Goal: Information Seeking & Learning: Learn about a topic

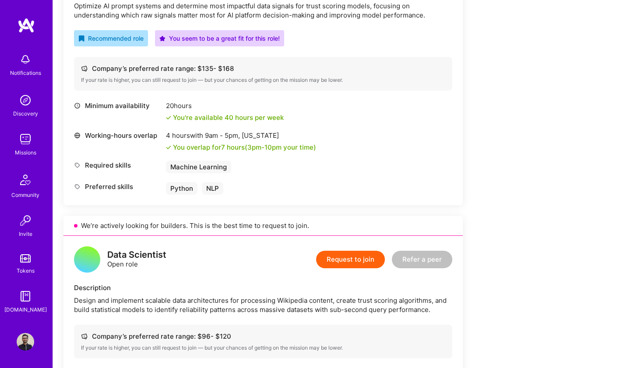
scroll to position [612, 0]
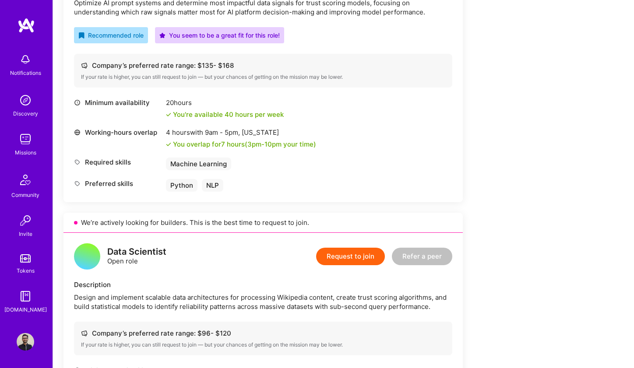
click at [203, 163] on div "Machine Learning" at bounding box center [198, 164] width 65 height 13
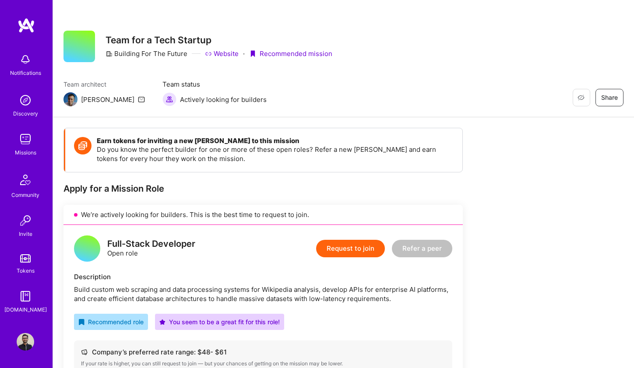
scroll to position [0, 0]
click at [28, 146] on img at bounding box center [26, 140] width 18 height 18
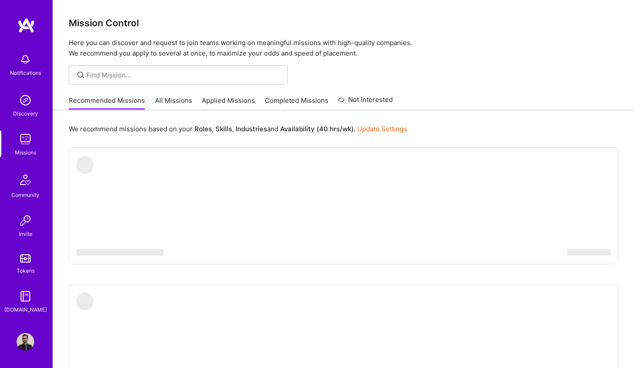
click at [169, 105] on link "All Missions" at bounding box center [173, 103] width 37 height 14
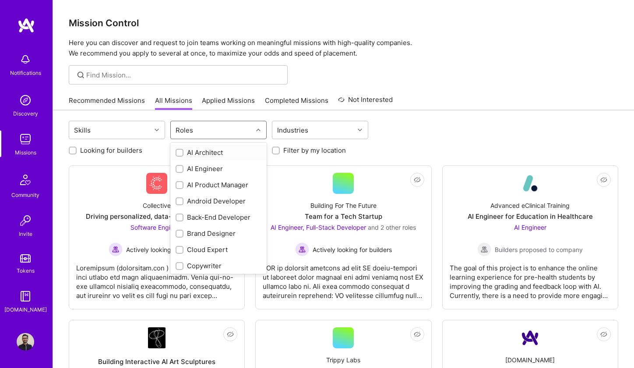
click at [215, 138] on div "Roles" at bounding box center [212, 130] width 82 height 18
click at [204, 168] on div "AI Engineer" at bounding box center [219, 168] width 86 height 9
checkbox input "true"
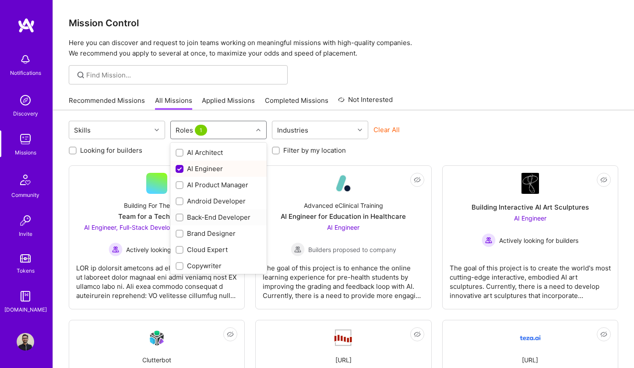
click at [202, 220] on div "Back-End Developer" at bounding box center [219, 217] width 86 height 9
checkbox input "true"
click at [196, 170] on div "AI Engineer" at bounding box center [219, 168] width 86 height 9
checkbox input "false"
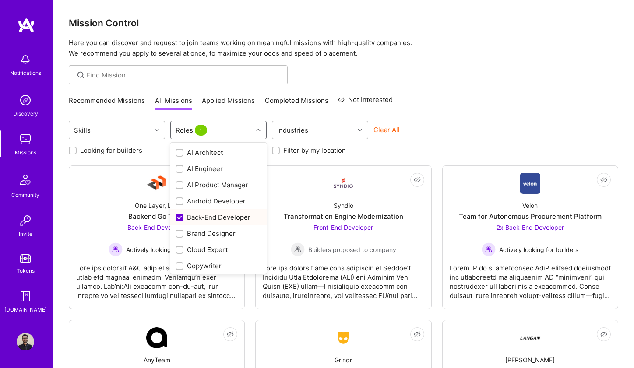
click at [196, 218] on div "Back-End Developer" at bounding box center [219, 217] width 86 height 9
checkbox input "false"
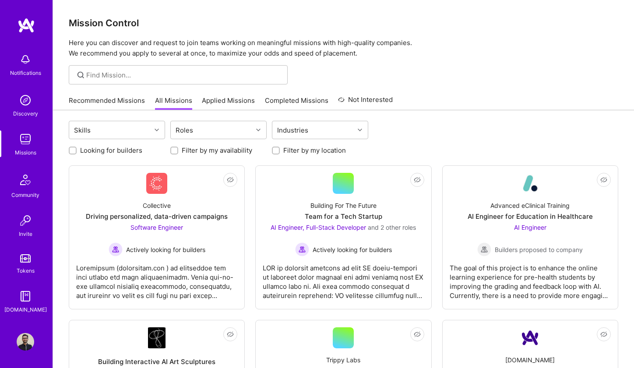
click at [69, 149] on div at bounding box center [73, 151] width 8 height 8
click at [74, 152] on input "Looking for builders" at bounding box center [74, 151] width 6 height 6
checkbox input "true"
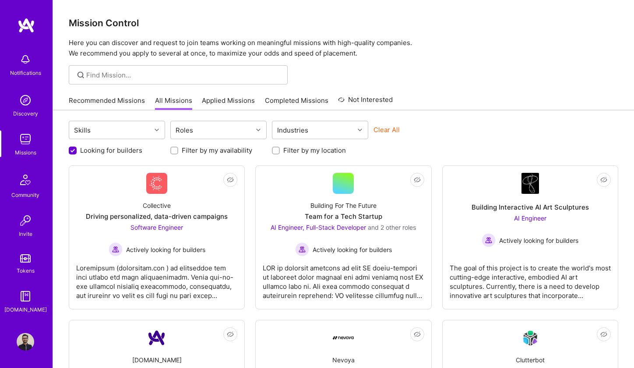
click at [276, 152] on input "Filter by my location" at bounding box center [277, 151] width 6 height 6
checkbox input "true"
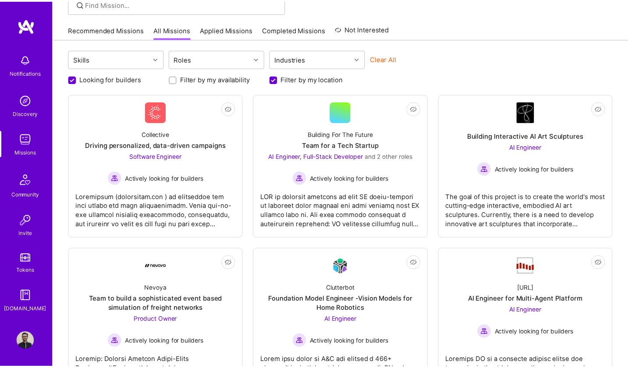
scroll to position [82, 0]
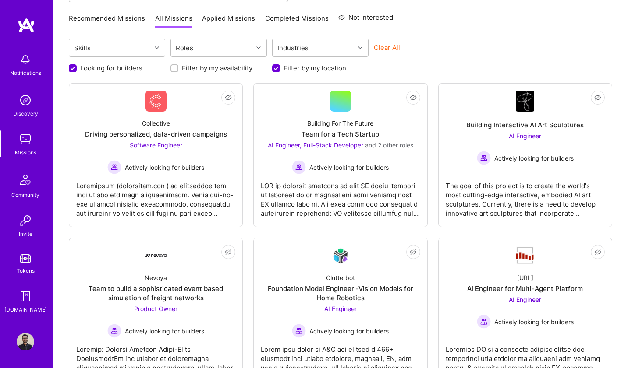
click at [56, 23] on div "Recommended Missions All Missions Applied Missions Completed Missions Not Inter…" at bounding box center [340, 18] width 575 height 19
